Goal: Complete application form

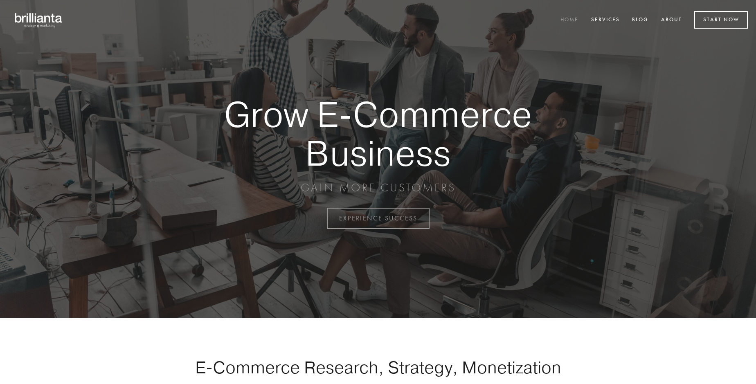
scroll to position [2145, 0]
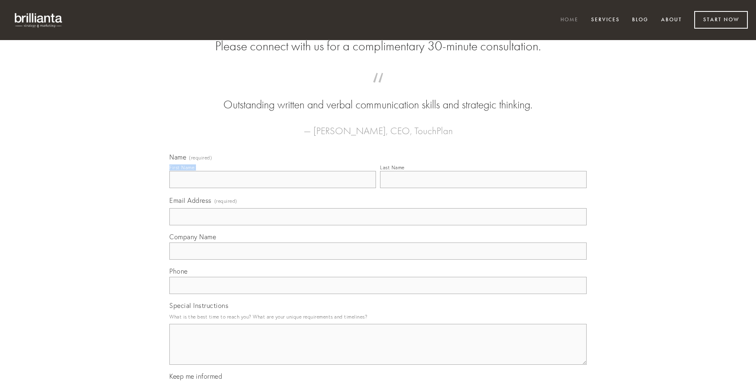
type input "[PERSON_NAME]"
click at [483, 188] on input "Last Name" at bounding box center [483, 179] width 207 height 17
type input "[PERSON_NAME]"
click at [378, 226] on input "Email Address (required)" at bounding box center [377, 216] width 417 height 17
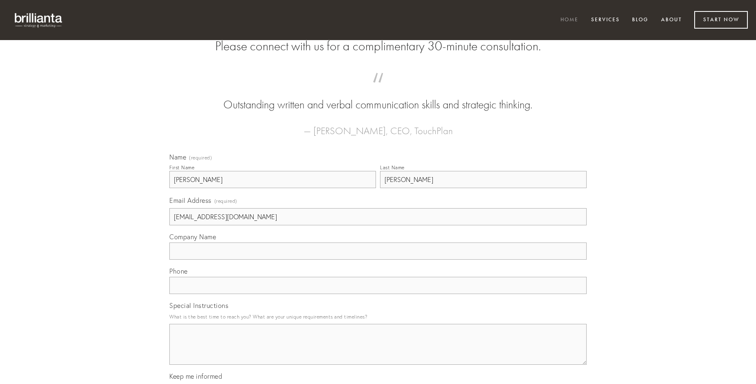
type input "[EMAIL_ADDRESS][DOMAIN_NAME]"
click at [378, 260] on input "Company Name" at bounding box center [377, 251] width 417 height 17
type input "hic"
click at [378, 294] on input "text" at bounding box center [377, 285] width 417 height 17
click at [378, 352] on textarea "Special Instructions" at bounding box center [377, 344] width 417 height 41
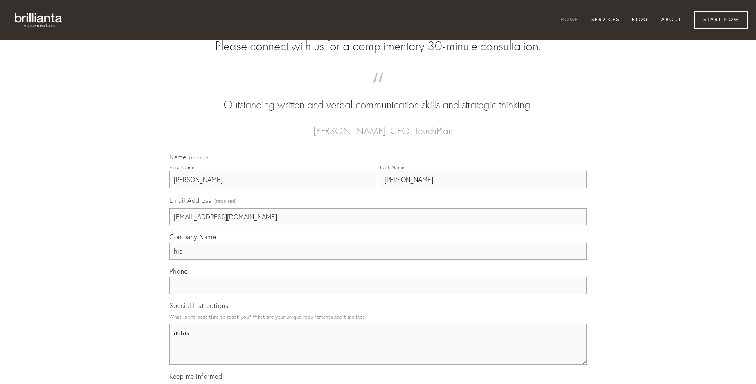
type textarea "aetas"
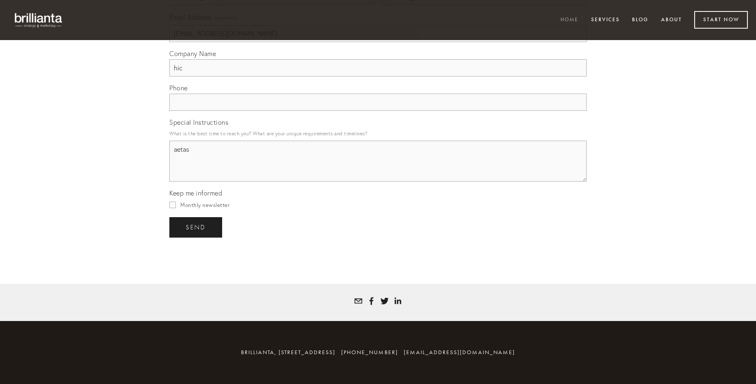
click at [196, 227] on span "send" at bounding box center [196, 227] width 20 height 7
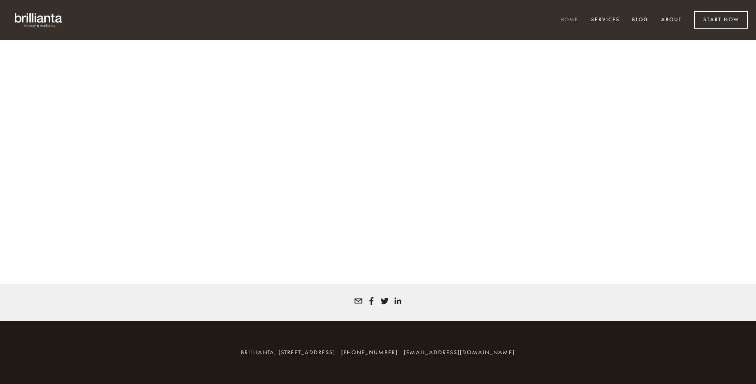
scroll to position [2134, 0]
